Goal: Task Accomplishment & Management: Use online tool/utility

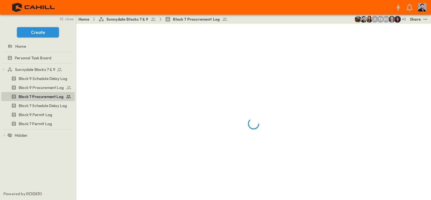
click at [137, 19] on span "Sunnydale Blocks 7 & 9" at bounding box center [127, 19] width 42 height 6
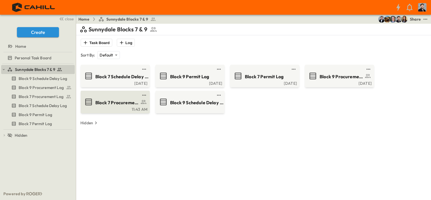
click at [105, 103] on span "Block 7 Procurement Log" at bounding box center [117, 102] width 44 height 6
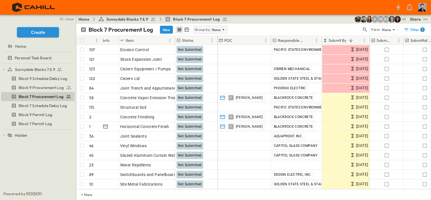
click at [212, 33] on div "Group by: None" at bounding box center [210, 30] width 34 height 8
click at [214, 32] on p "None" at bounding box center [216, 30] width 9 height 6
click at [206, 54] on p "Responsible Contractor" at bounding box center [210, 56] width 32 height 11
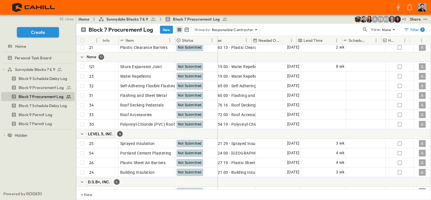
scroll to position [367, 394]
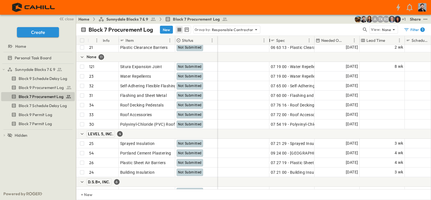
drag, startPoint x: 229, startPoint y: 38, endPoint x: 299, endPoint y: 41, distance: 70.9
click at [290, 44] on div "# Info Item Status Submit By Submitted? Submittal Approved? Release By Released…" at bounding box center [253, 40] width 354 height 9
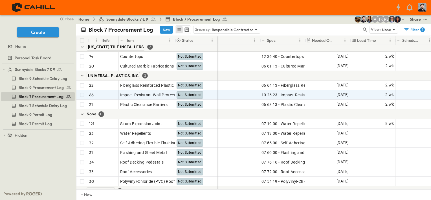
scroll to position [310, 394]
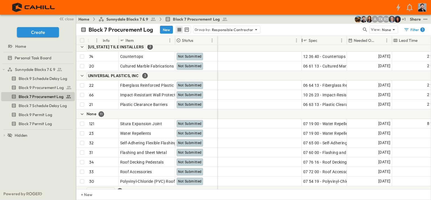
drag, startPoint x: 289, startPoint y: 41, endPoint x: 323, endPoint y: 43, distance: 33.9
click at [300, 46] on div "# Info Item Status Submitted? Submittal Approved? Release By Released Date Orde…" at bounding box center [253, 112] width 354 height 153
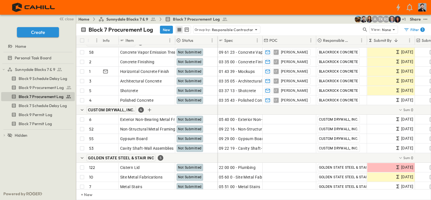
scroll to position [0, 0]
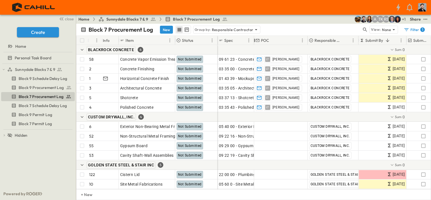
drag, startPoint x: 263, startPoint y: 40, endPoint x: 255, endPoint y: 49, distance: 11.8
click at [255, 49] on div "# Info Item Status Spec POC Responsible Contractor Submit By Submitted? Submitt…" at bounding box center [253, 112] width 354 height 153
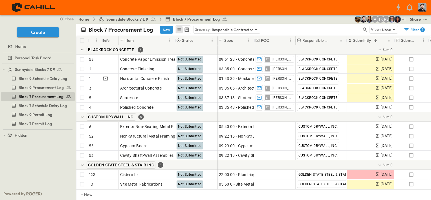
drag, startPoint x: 308, startPoint y: 40, endPoint x: 296, endPoint y: 43, distance: 12.5
click at [296, 43] on div at bounding box center [296, 40] width 6 height 16
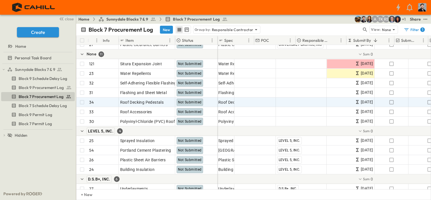
scroll to position [370, 0]
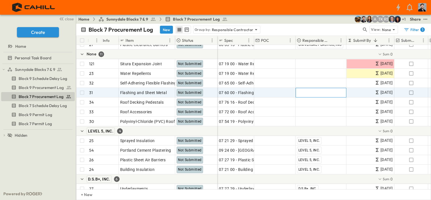
click at [311, 91] on span "Add Contractor" at bounding box center [311, 93] width 29 height 6
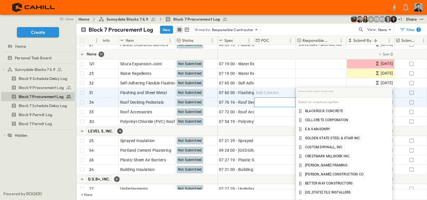
click at [282, 99] on div "Add Contact" at bounding box center [275, 102] width 41 height 9
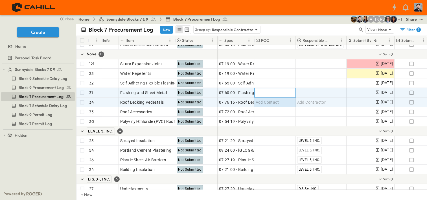
click at [283, 89] on div "Add Contact" at bounding box center [275, 92] width 41 height 9
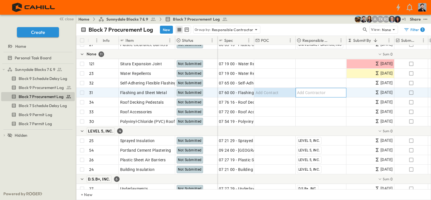
click at [308, 94] on span "Add Contractor" at bounding box center [311, 93] width 29 height 6
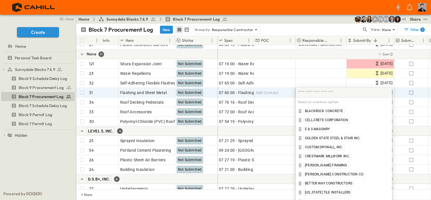
click at [318, 91] on div "Select or create an option BLACKROCK CONCRETE CELL-CRETE CORPORATION E & S MASO…" at bounding box center [344, 153] width 97 height 132
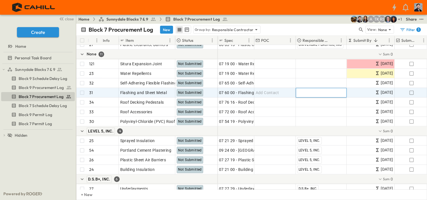
click at [318, 91] on div "Select or create an option BLACKROCK CONCRETE CELL-CRETE CORPORATION E & S MASO…" at bounding box center [344, 153] width 97 height 132
